Goal: Information Seeking & Learning: Learn about a topic

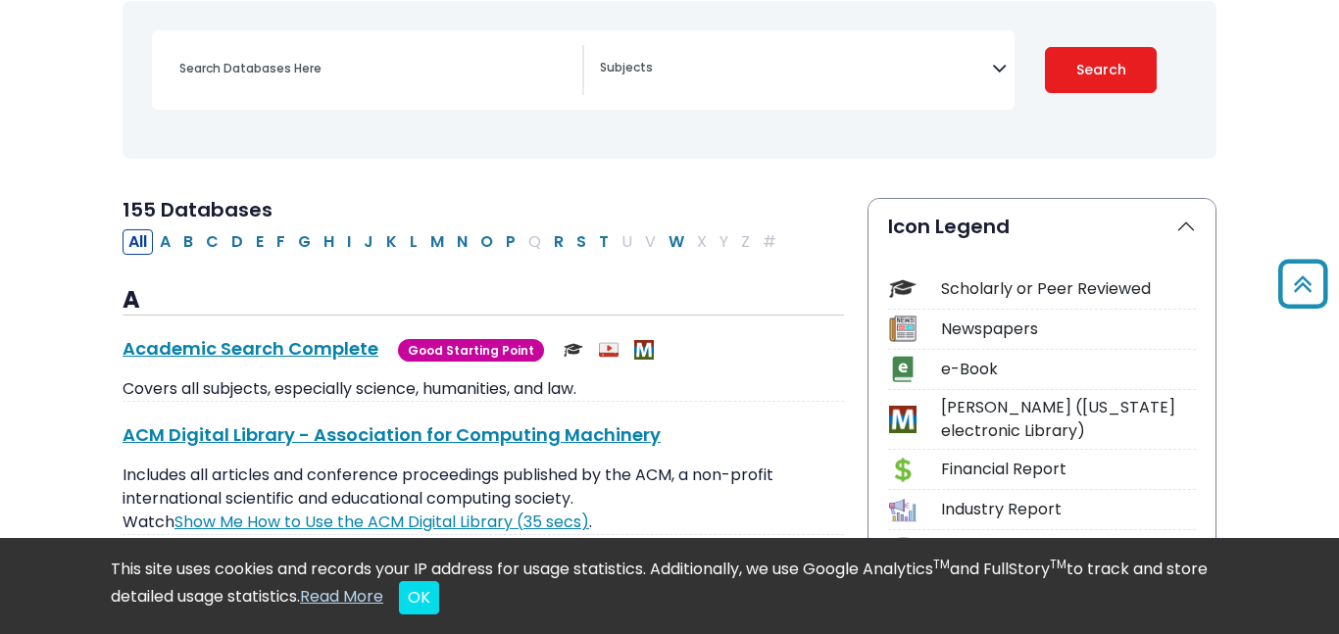
scroll to position [326, 0]
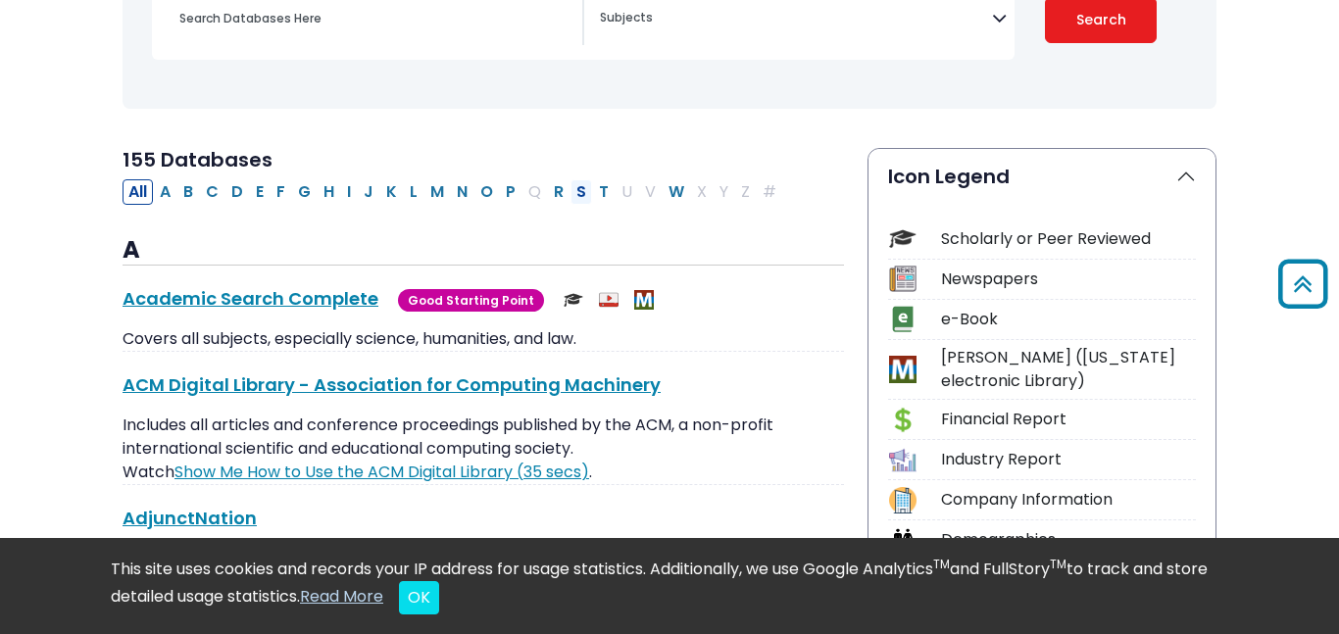
click at [580, 189] on button "S" at bounding box center [582, 191] width 22 height 25
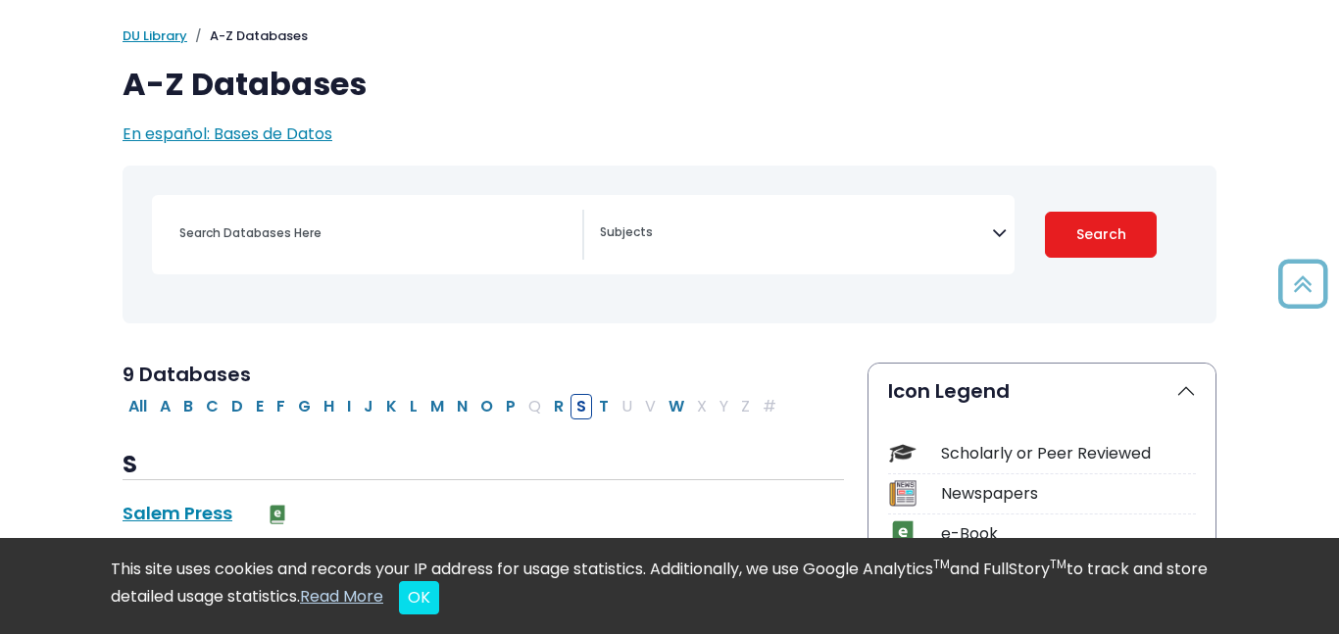
scroll to position [109, 0]
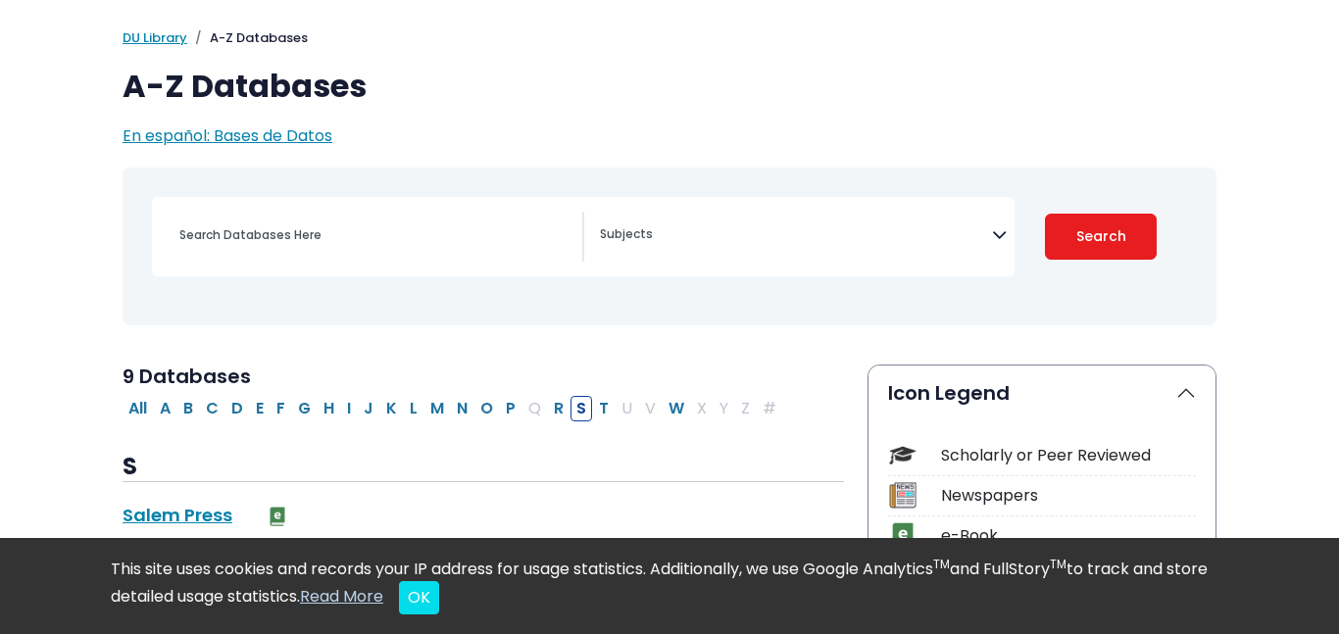
click at [731, 218] on span "Search filters" at bounding box center [796, 237] width 392 height 50
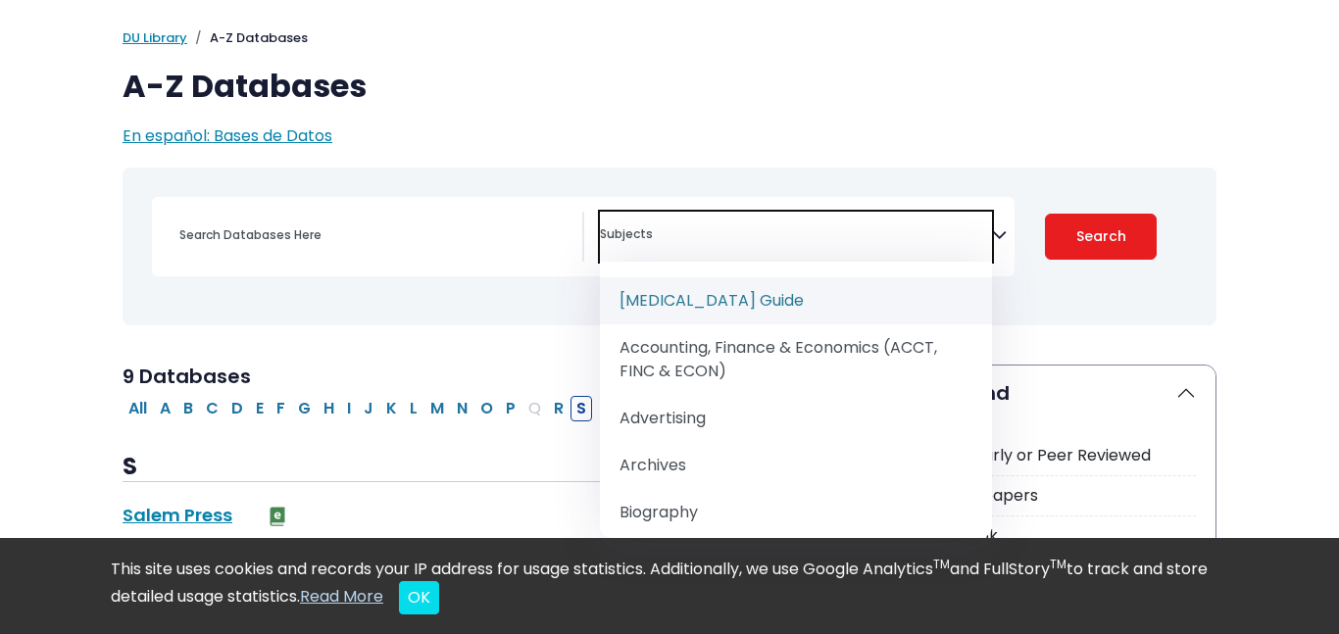
click at [446, 202] on div "[MEDICAL_DATA] Guide Accounting, Finance & Economics (ACCT, FINC & ECON) Advert…" at bounding box center [583, 236] width 863 height 79
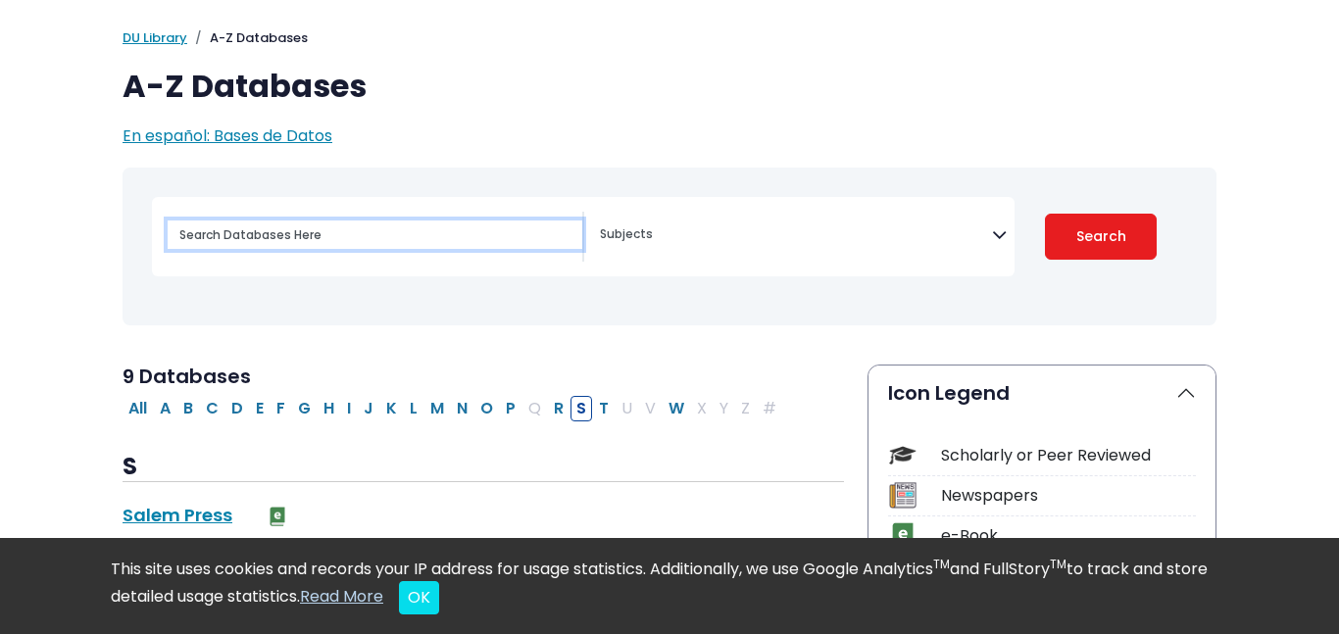
click at [431, 222] on input "Search database by title or keyword" at bounding box center [375, 235] width 415 height 28
click at [451, 201] on div "[MEDICAL_DATA] Guide Accounting, Finance & Economics (ACCT, FINC & ECON) Advert…" at bounding box center [583, 236] width 863 height 79
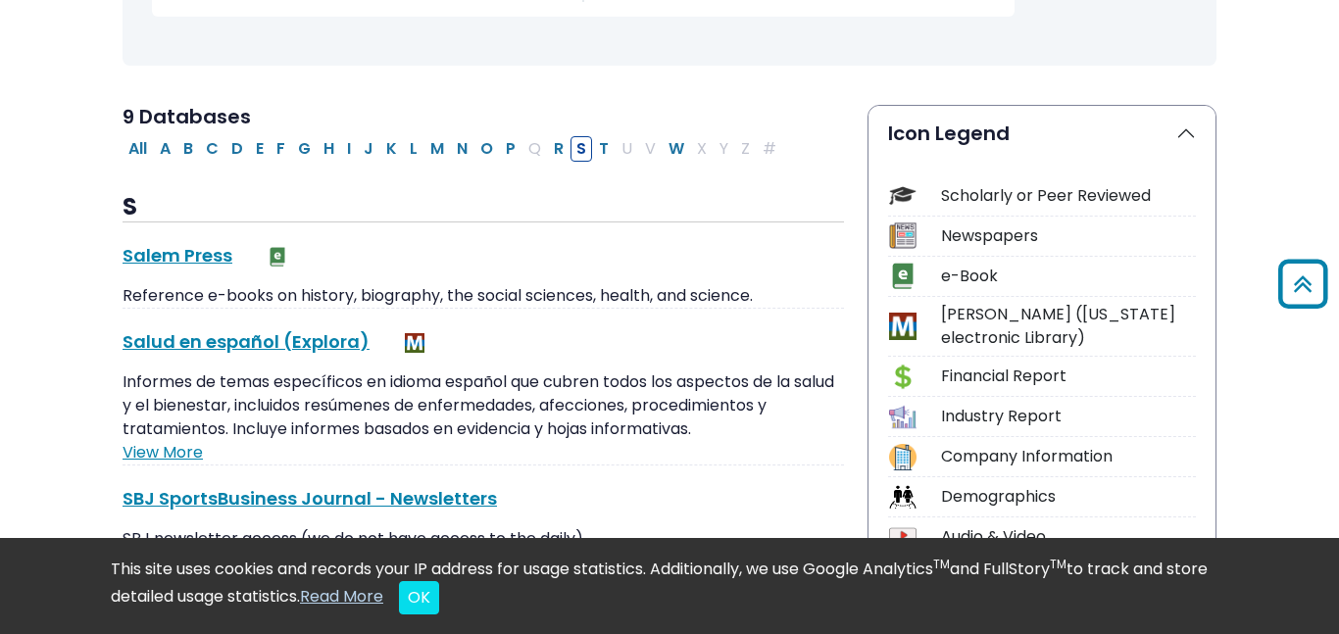
scroll to position [365, 0]
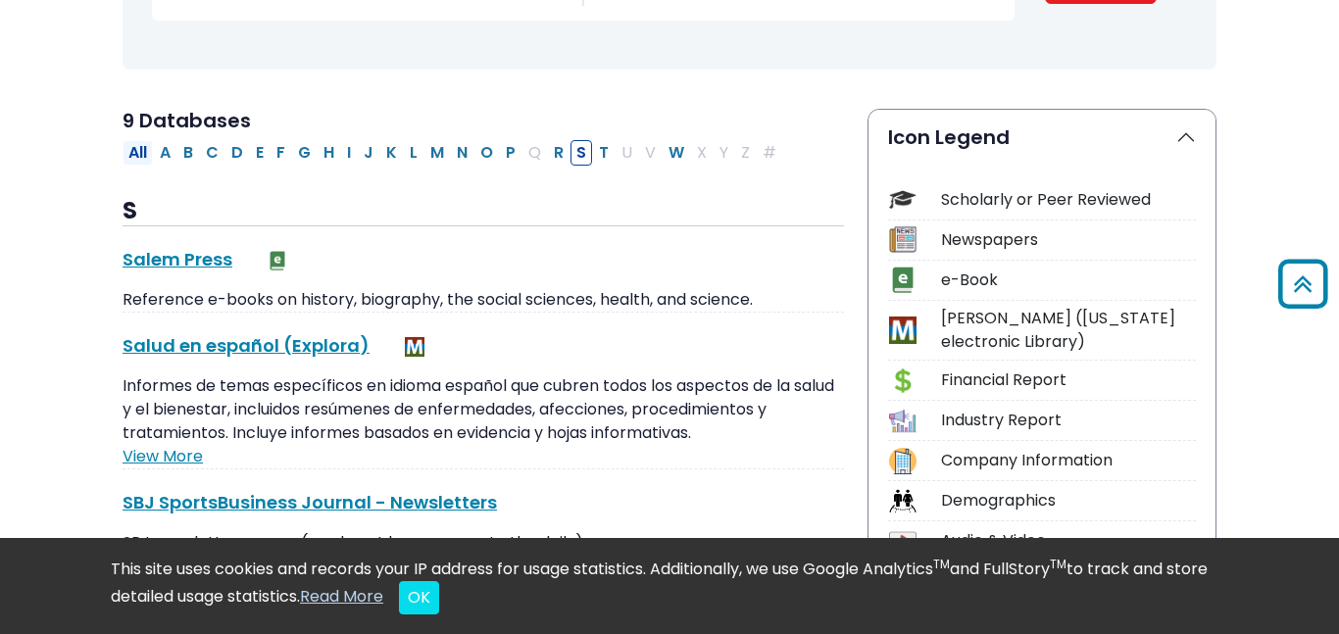
click at [134, 160] on button "All" at bounding box center [138, 152] width 30 height 25
select select "Database Subject Filter"
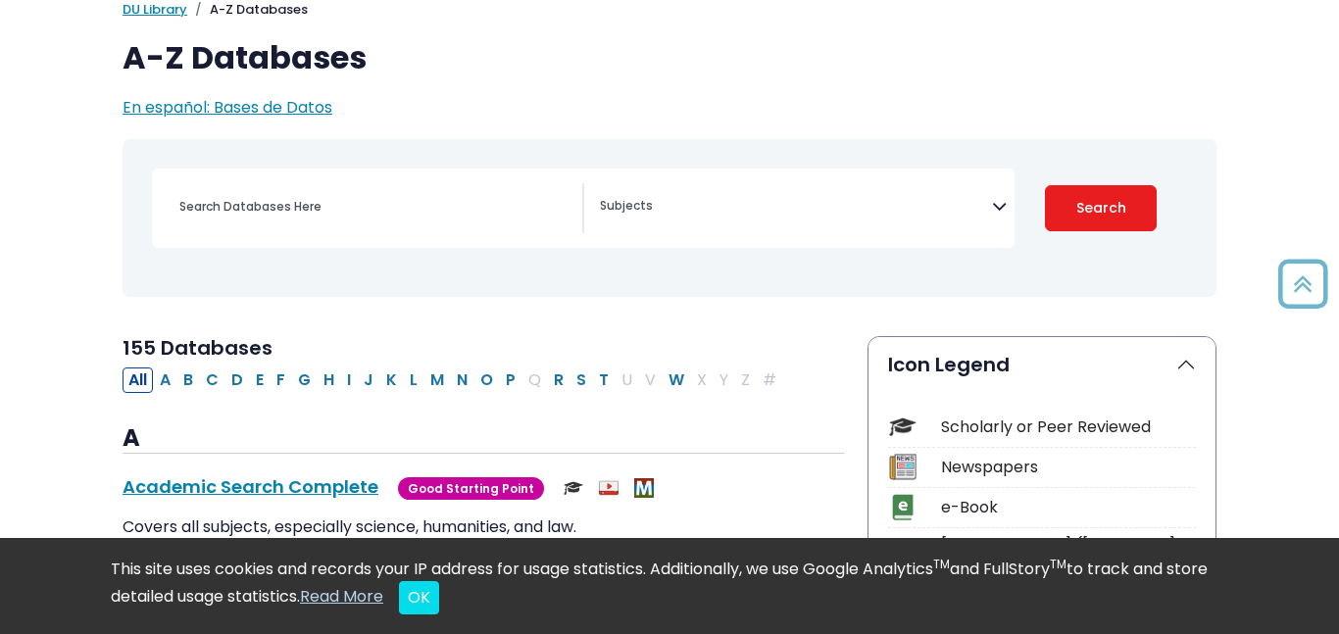
scroll to position [125, 0]
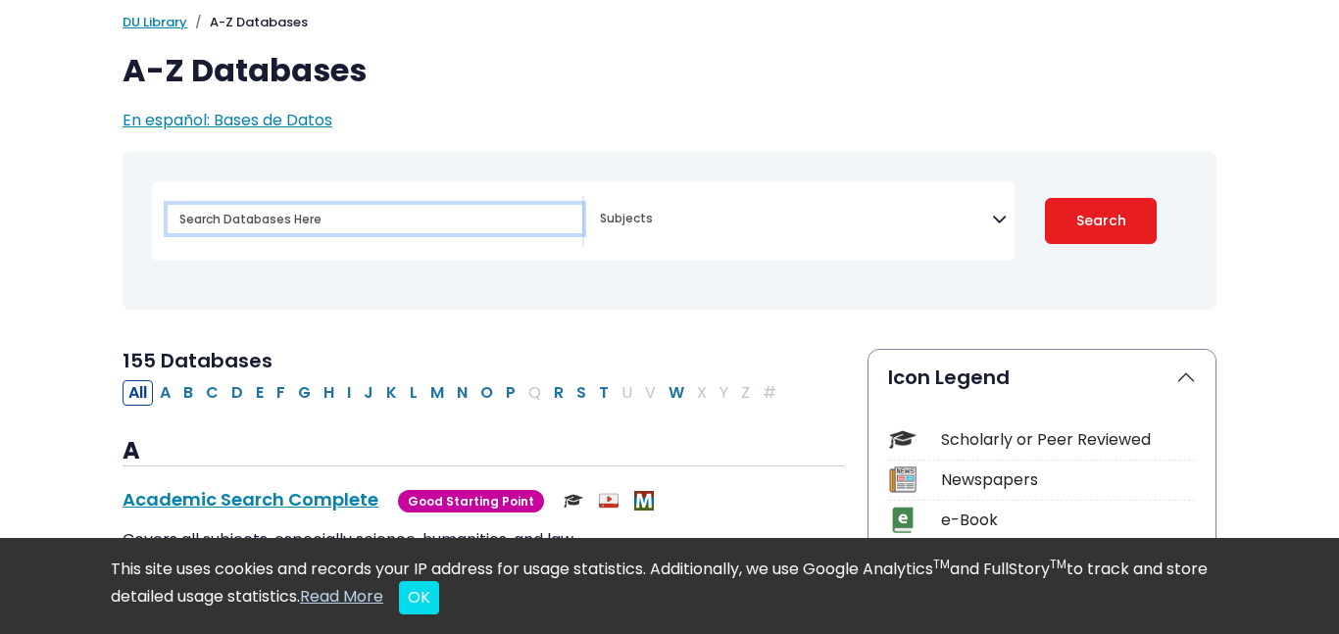
click at [379, 221] on input "Search database by title or keyword" at bounding box center [375, 219] width 415 height 28
type input "sleep"
click at [1045, 198] on button "Search" at bounding box center [1101, 221] width 112 height 46
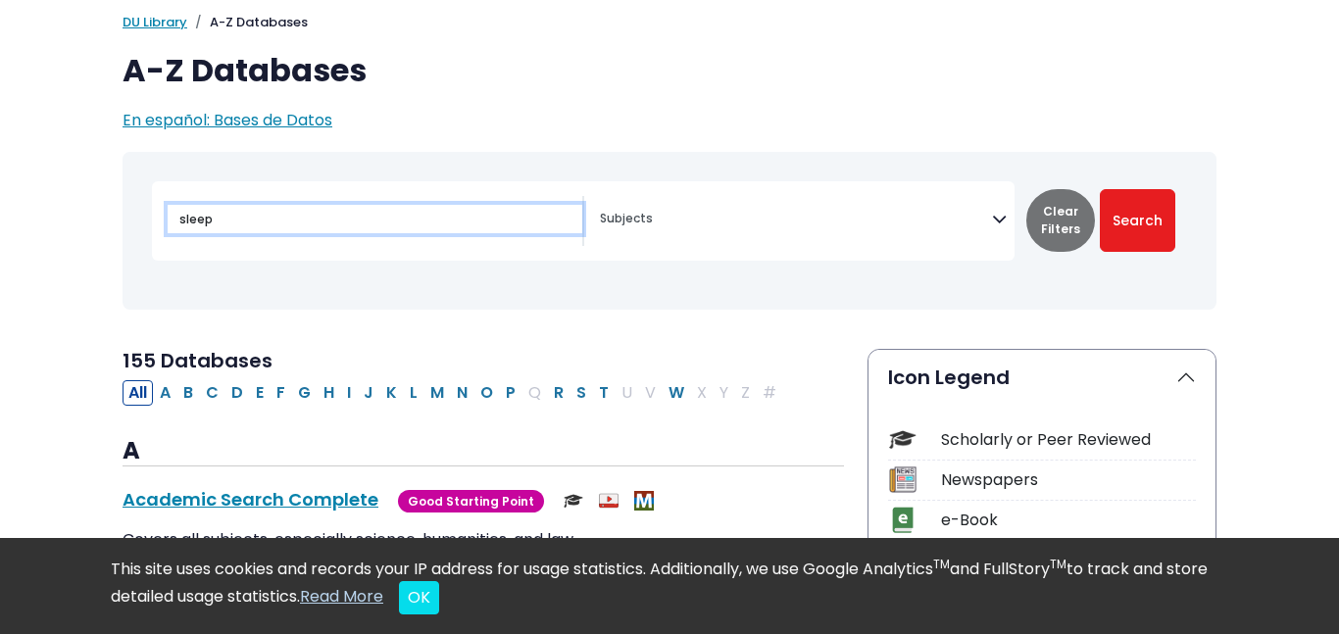
select select "Database Subject Filter"
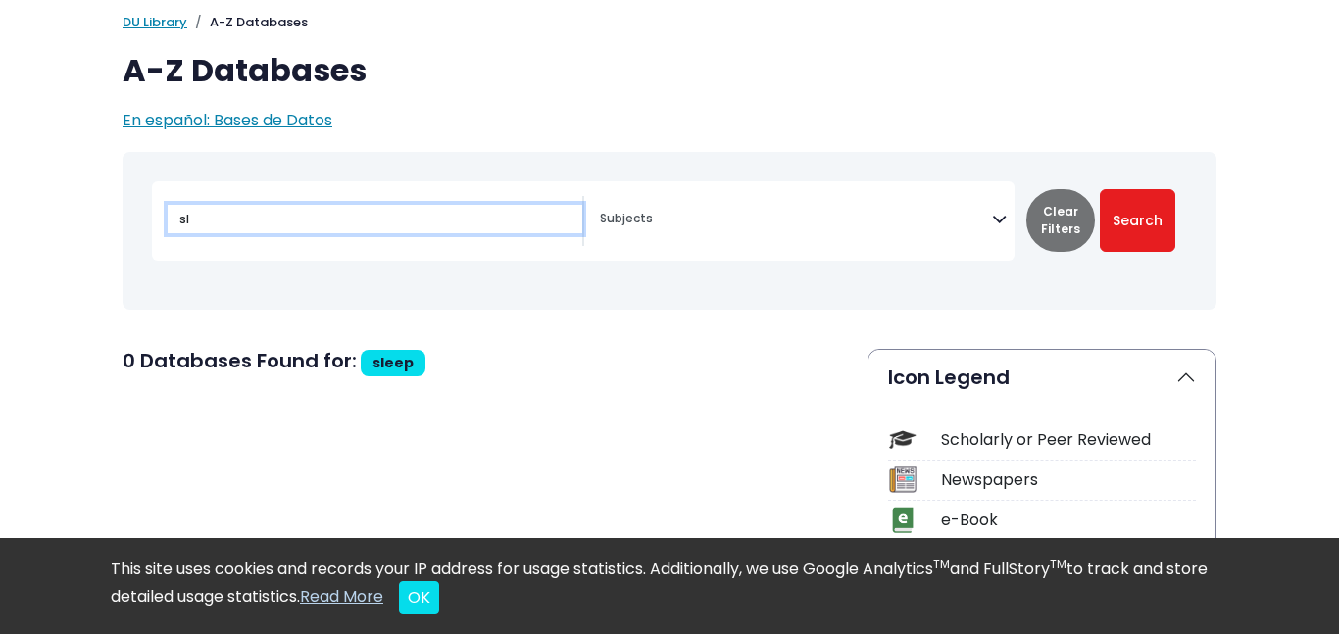
type input "s"
click at [1100, 189] on button "Search" at bounding box center [1137, 220] width 75 height 63
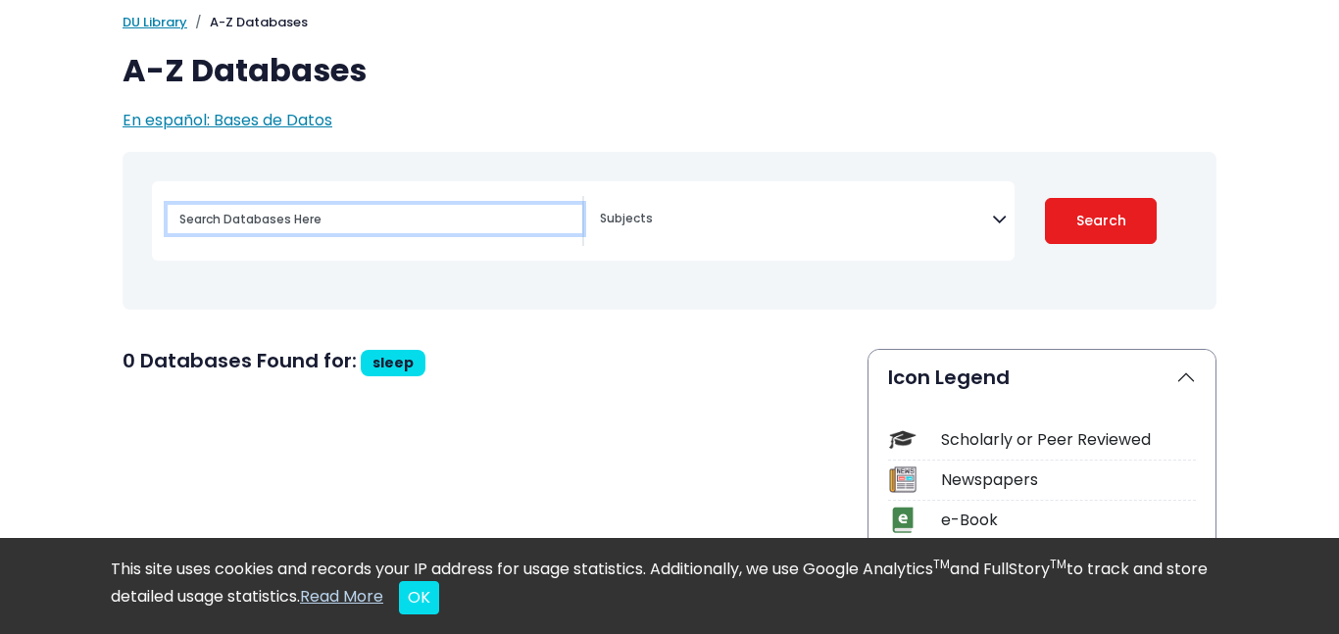
select select "Database Subject Filter"
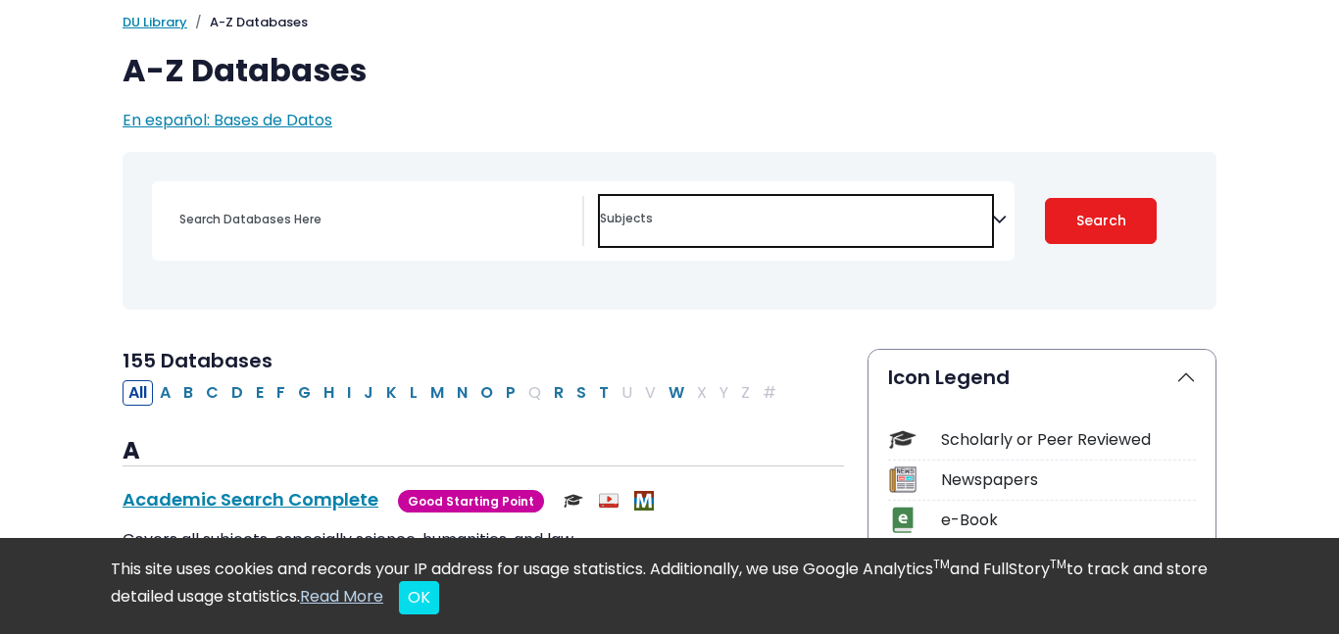
click at [747, 200] on span "Search filters" at bounding box center [796, 221] width 392 height 50
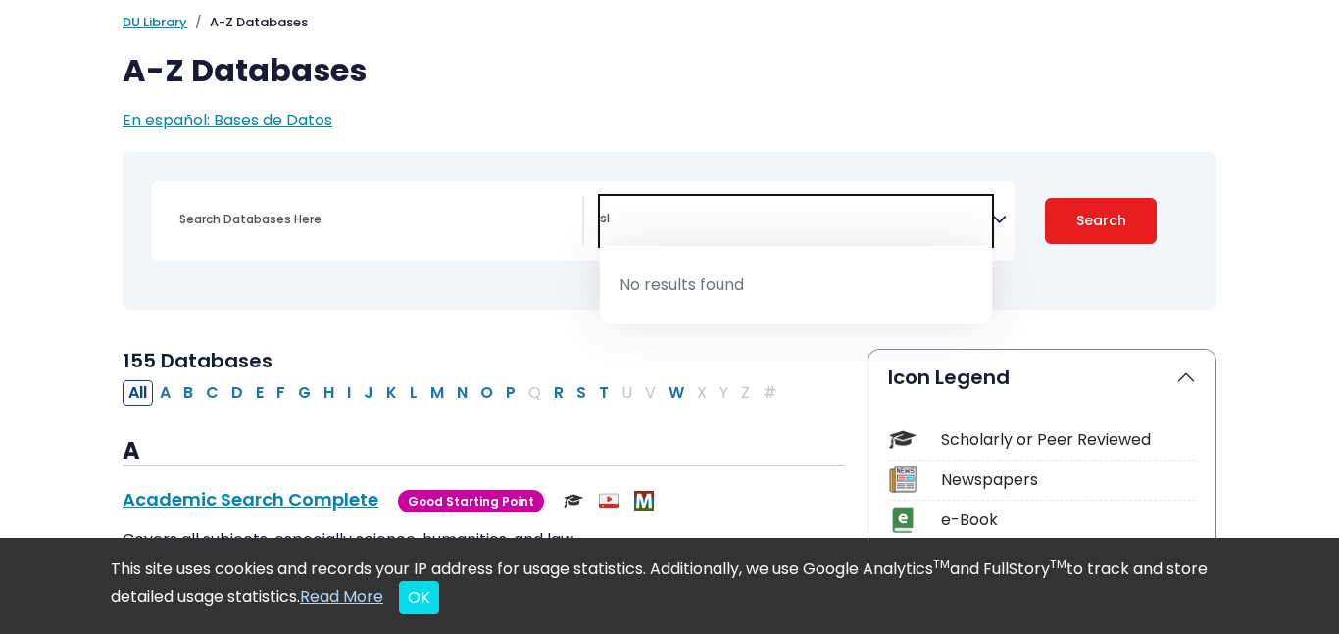
type textarea "s"
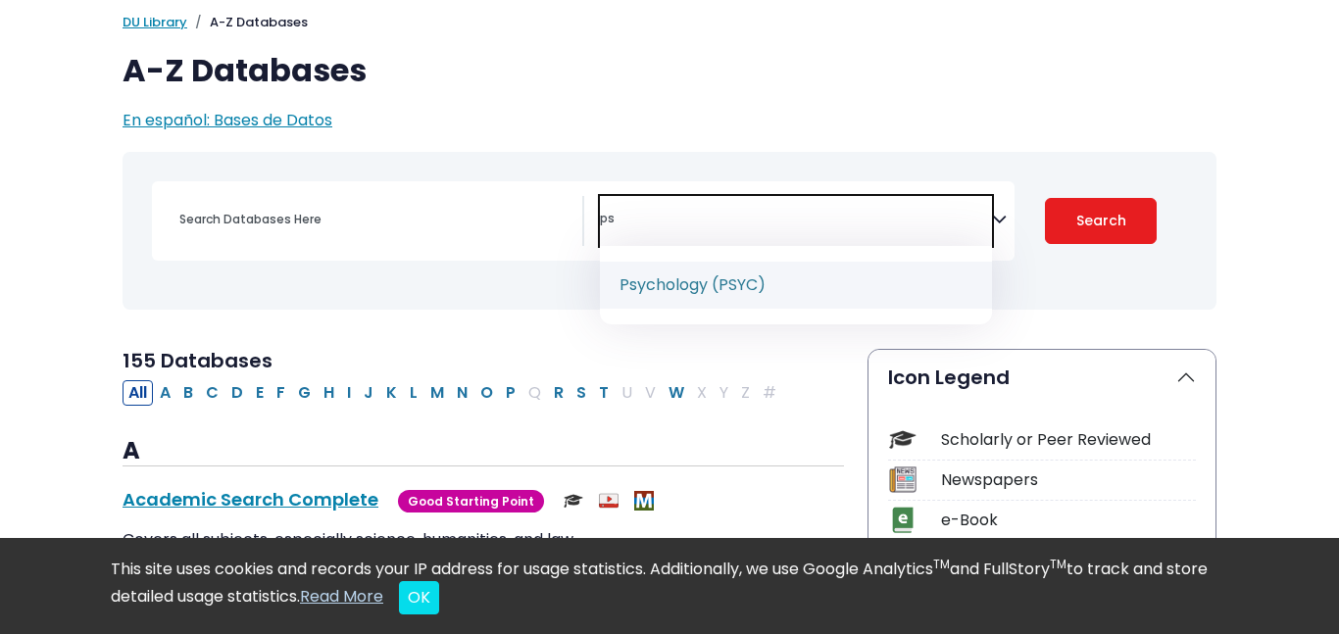
type textarea "p"
type textarea "h"
type textarea "heal"
select select "219061"
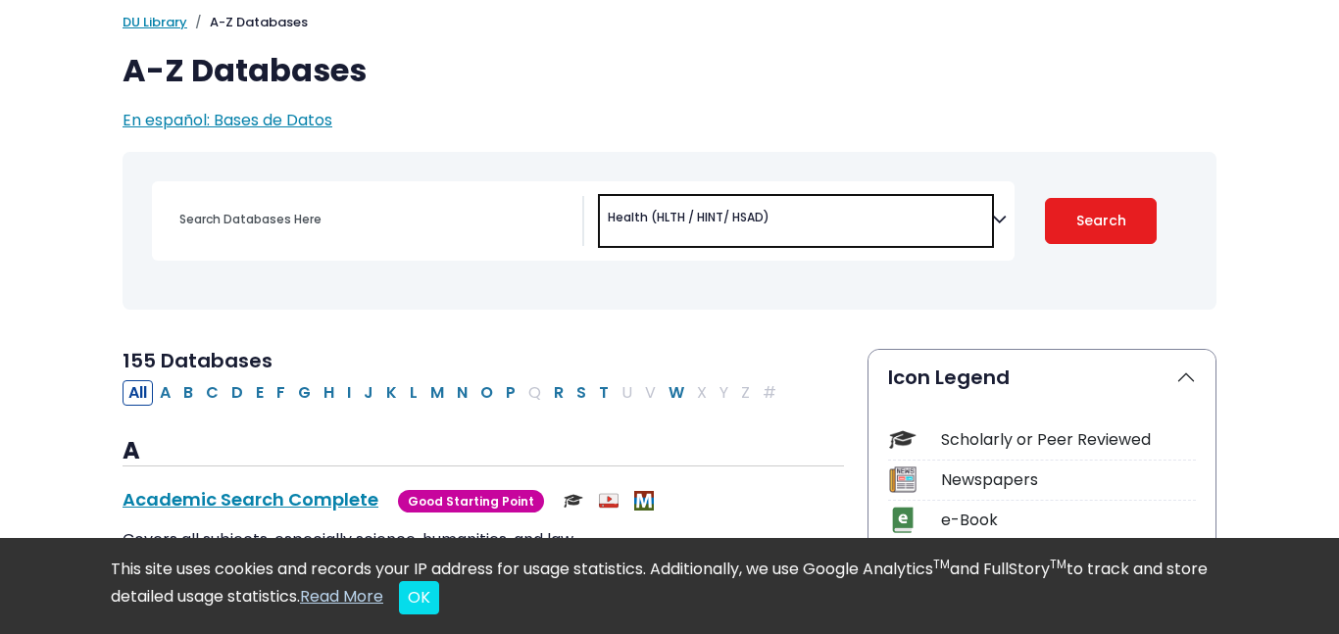
scroll to position [688, 0]
click at [1080, 222] on button "Search" at bounding box center [1101, 221] width 112 height 46
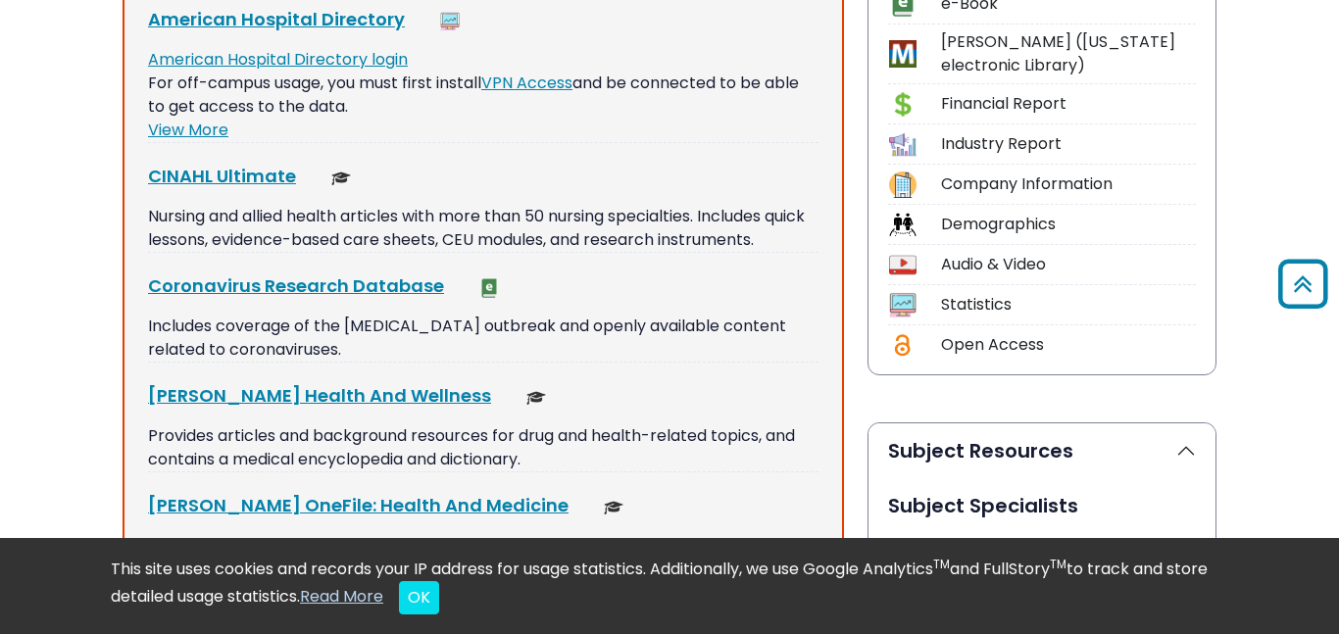
scroll to position [638, 0]
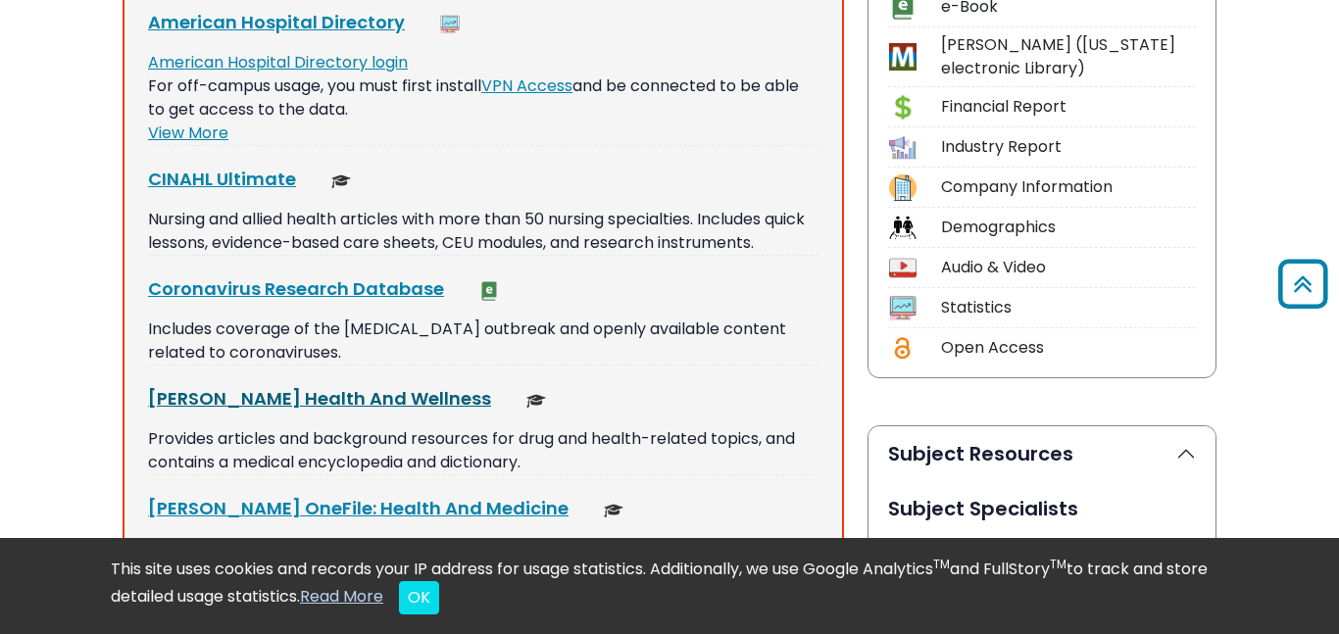
click at [274, 394] on link "[PERSON_NAME] Health And Wellness This link opens in a new window" at bounding box center [319, 398] width 343 height 25
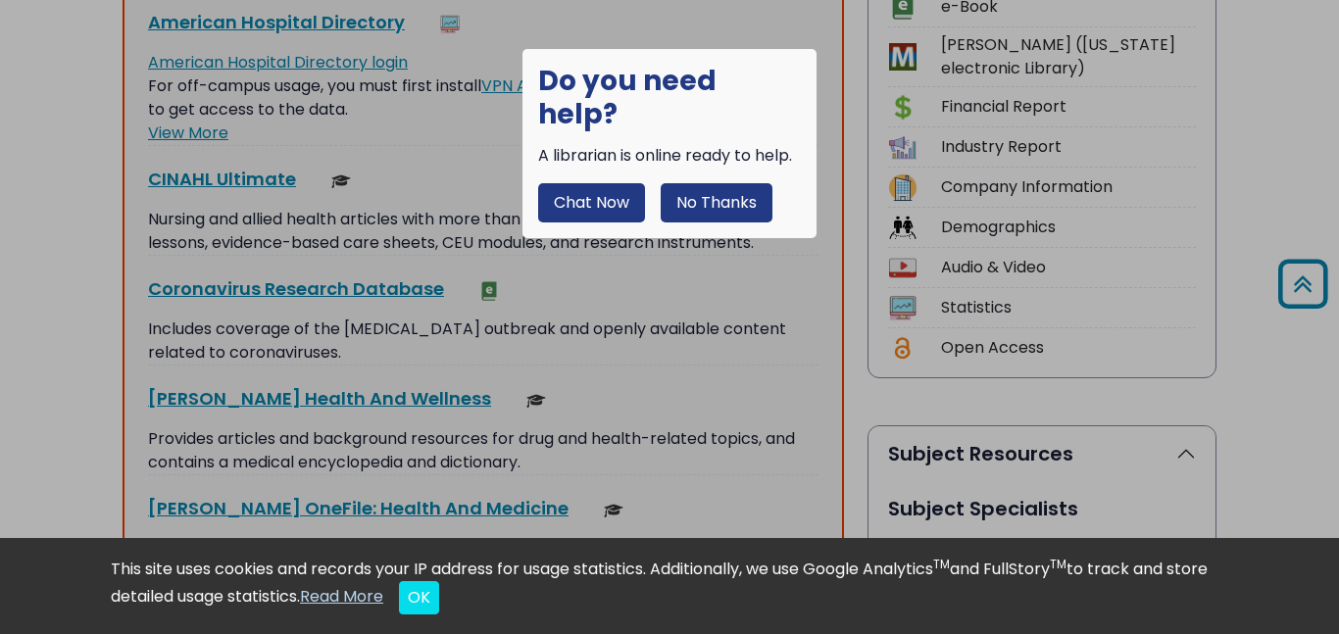
click at [729, 183] on button "No Thanks" at bounding box center [717, 202] width 112 height 39
